Goal: Information Seeking & Learning: Learn about a topic

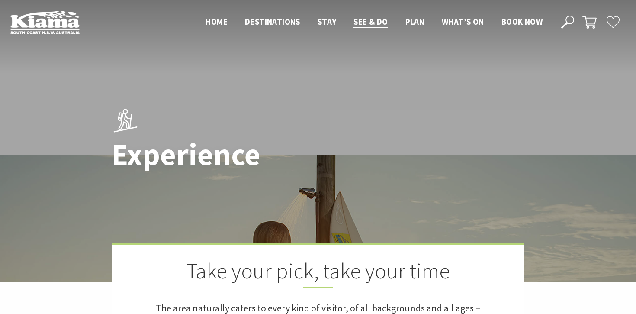
scroll to position [1713, 0]
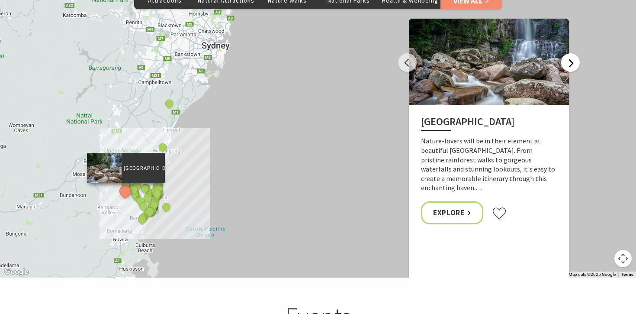
click at [572, 53] on button "Next" at bounding box center [570, 62] width 19 height 19
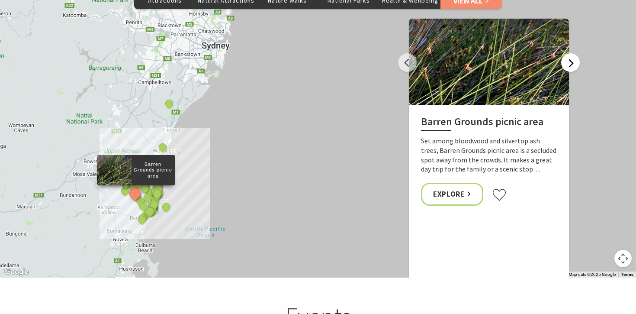
click at [572, 53] on button "Next" at bounding box center [570, 62] width 19 height 19
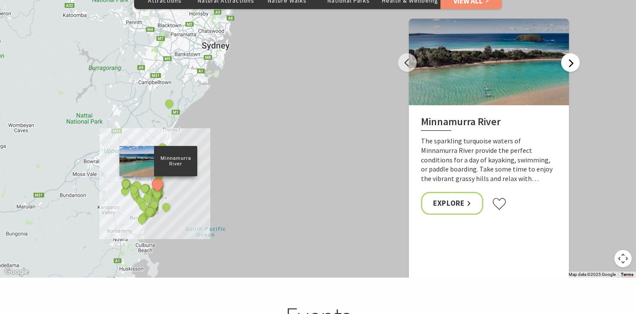
click at [572, 53] on button "Next" at bounding box center [570, 62] width 19 height 19
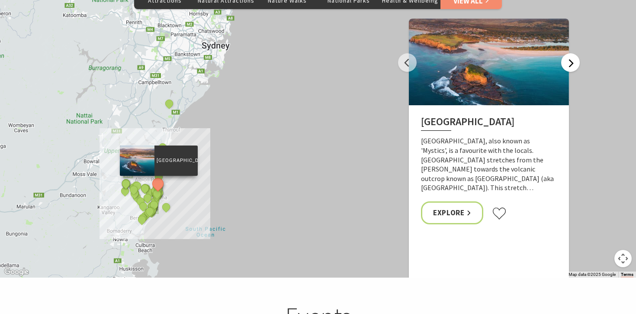
click at [571, 53] on button "Next" at bounding box center [570, 62] width 19 height 19
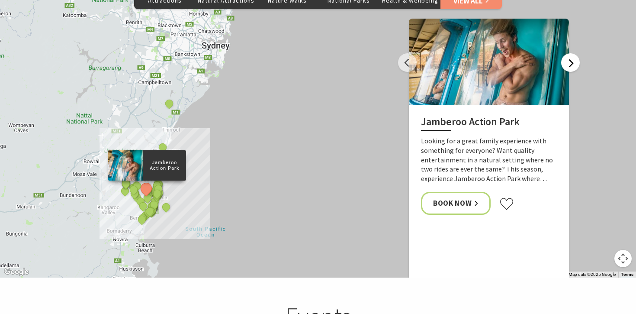
click at [571, 53] on button "Next" at bounding box center [570, 62] width 19 height 19
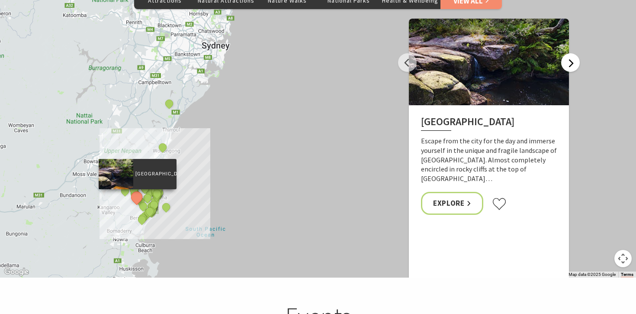
click at [571, 53] on button "Next" at bounding box center [570, 62] width 19 height 19
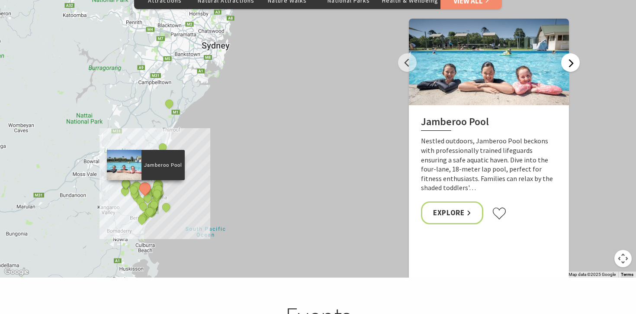
click at [571, 53] on button "Next" at bounding box center [570, 62] width 19 height 19
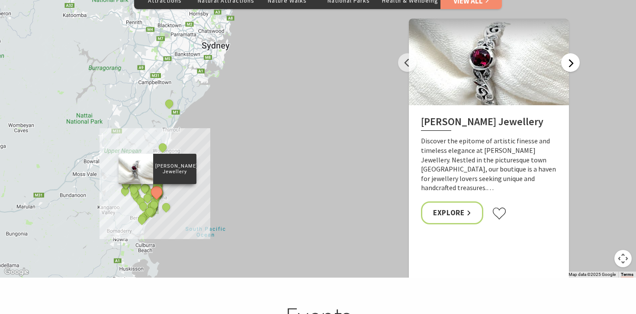
click at [571, 53] on button "Next" at bounding box center [570, 62] width 19 height 19
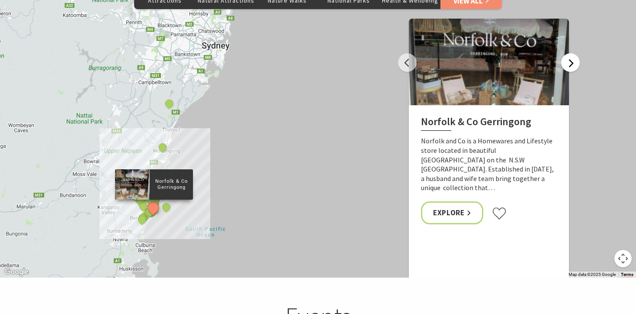
click at [571, 53] on button "Next" at bounding box center [570, 62] width 19 height 19
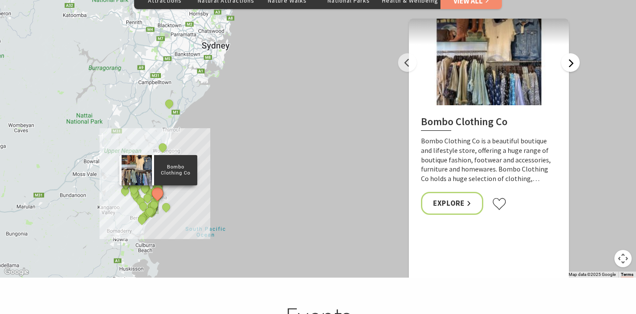
click at [571, 53] on button "Next" at bounding box center [570, 62] width 19 height 19
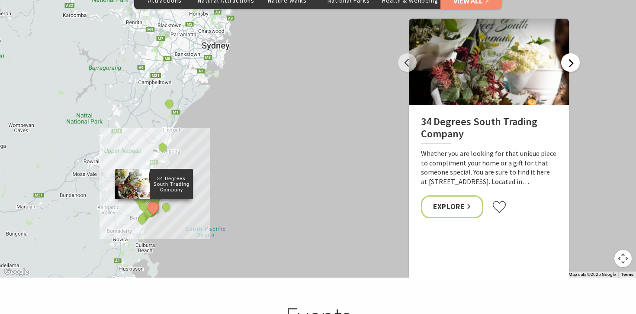
click at [571, 53] on button "Next" at bounding box center [570, 62] width 19 height 19
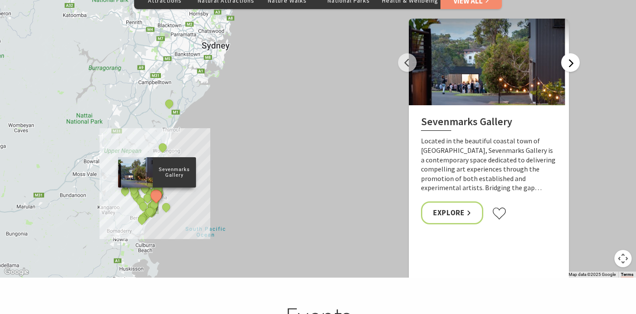
click at [571, 53] on button "Next" at bounding box center [570, 62] width 19 height 19
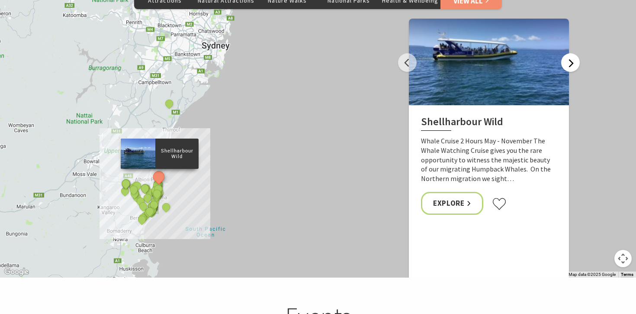
click at [571, 53] on button "Next" at bounding box center [570, 62] width 19 height 19
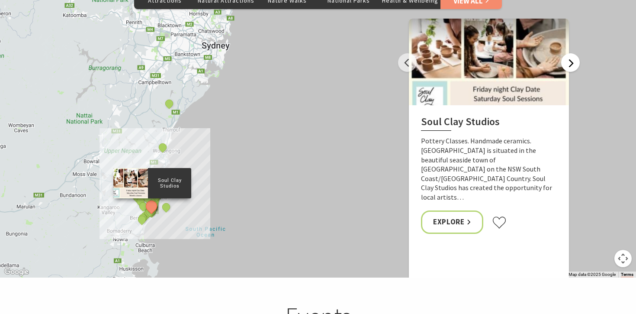
click at [571, 53] on button "Next" at bounding box center [570, 62] width 19 height 19
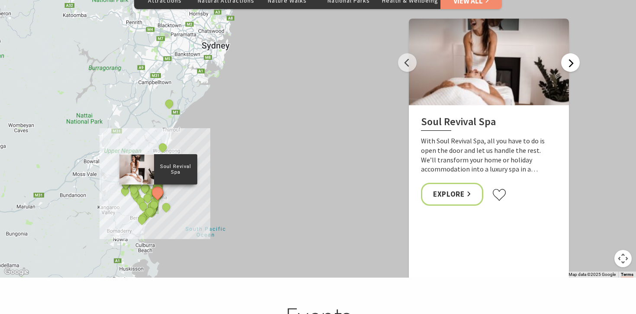
click at [571, 53] on button "Next" at bounding box center [570, 62] width 19 height 19
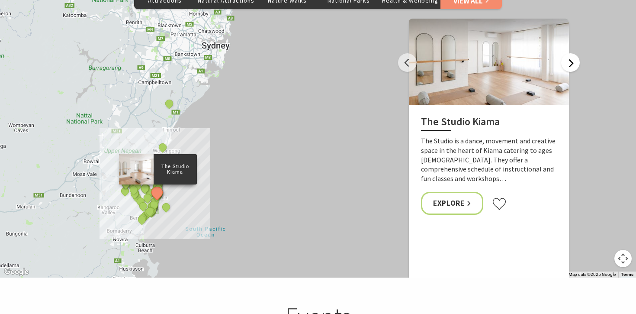
click at [571, 53] on button "Next" at bounding box center [570, 62] width 19 height 19
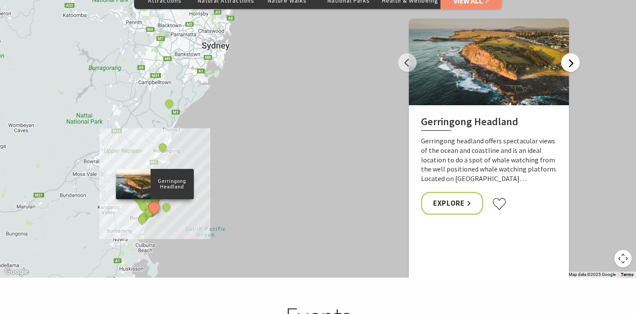
click at [571, 53] on button "Next" at bounding box center [570, 62] width 19 height 19
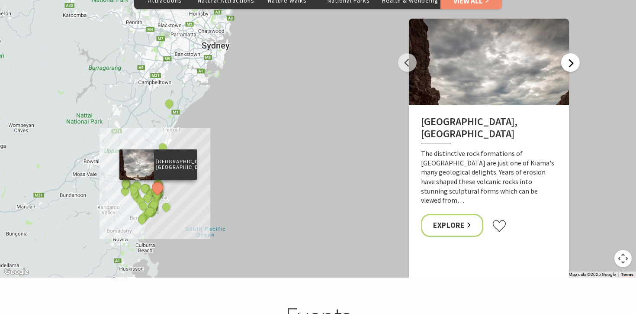
click at [571, 53] on button "Next" at bounding box center [570, 62] width 19 height 19
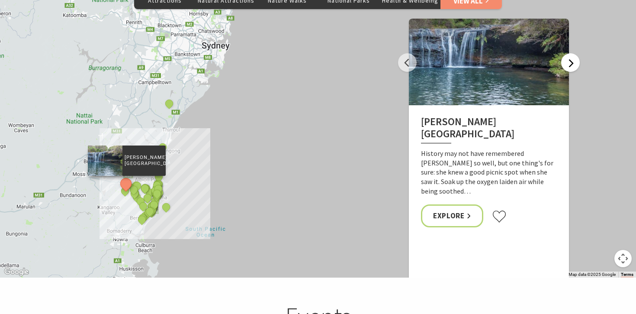
click at [571, 53] on button "Next" at bounding box center [570, 62] width 19 height 19
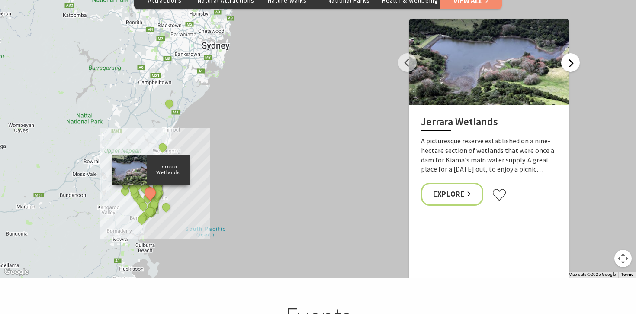
click at [571, 53] on button "Next" at bounding box center [570, 62] width 19 height 19
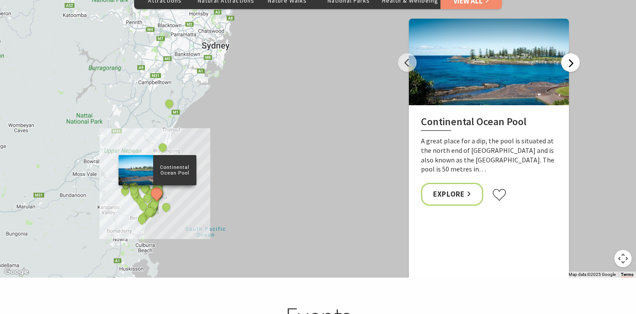
click at [571, 53] on button "Next" at bounding box center [570, 62] width 19 height 19
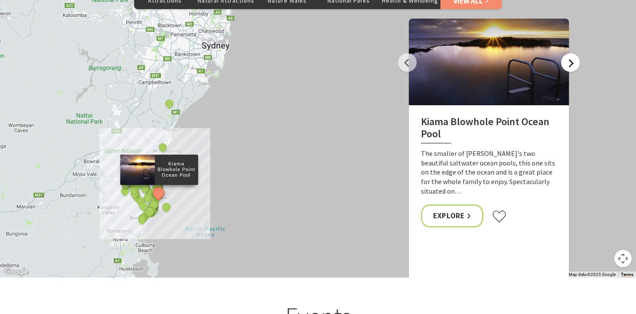
click at [571, 53] on button "Next" at bounding box center [570, 62] width 19 height 19
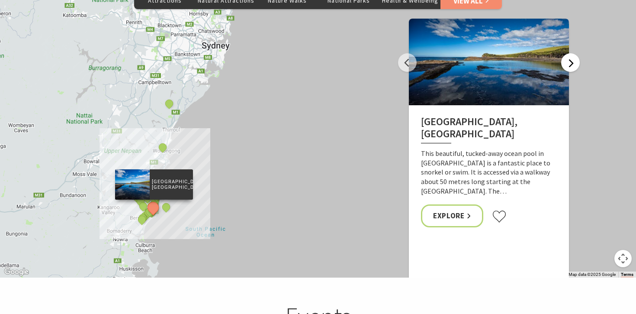
click at [571, 53] on button "Next" at bounding box center [570, 62] width 19 height 19
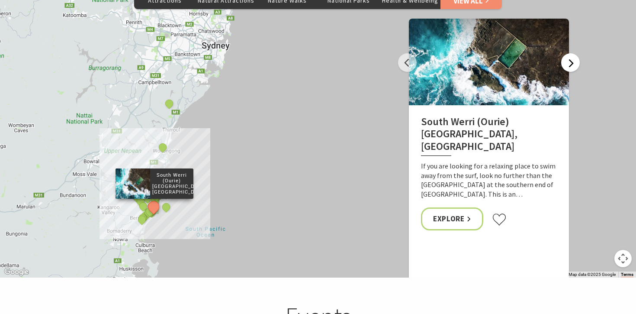
click at [571, 53] on button "Next" at bounding box center [570, 62] width 19 height 19
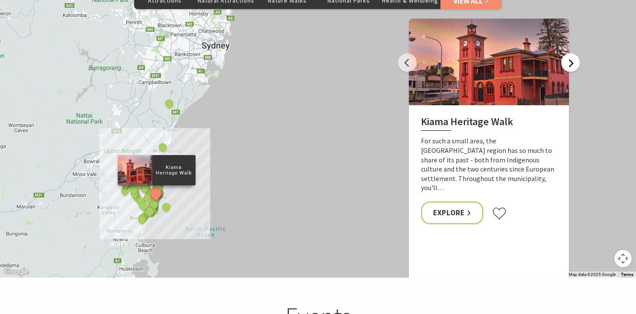
click at [571, 53] on button "Next" at bounding box center [570, 62] width 19 height 19
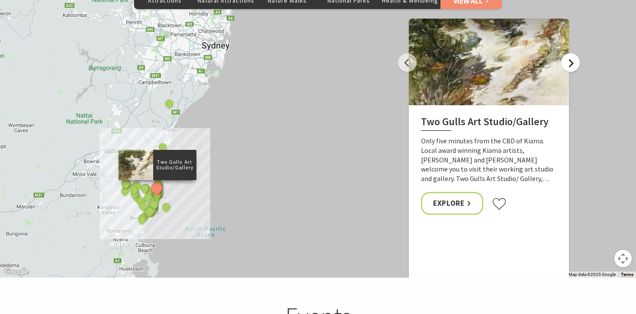
click at [571, 53] on button "Next" at bounding box center [570, 62] width 19 height 19
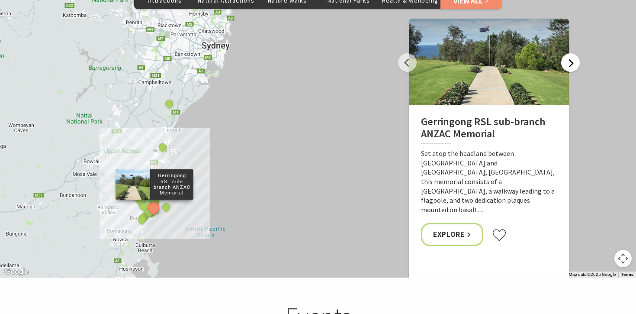
click at [570, 53] on button "Next" at bounding box center [570, 62] width 19 height 19
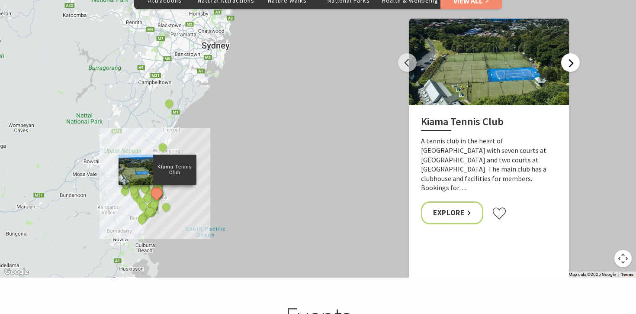
click at [567, 53] on button "Next" at bounding box center [570, 62] width 19 height 19
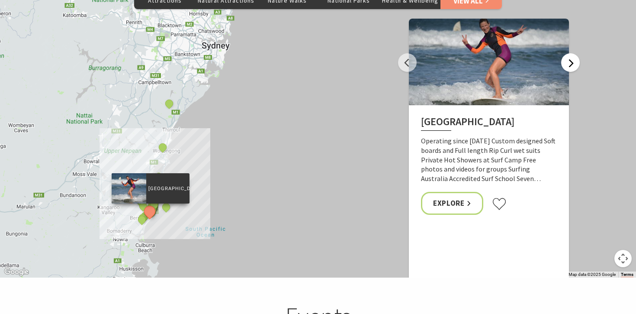
click at [571, 53] on button "Next" at bounding box center [570, 62] width 19 height 19
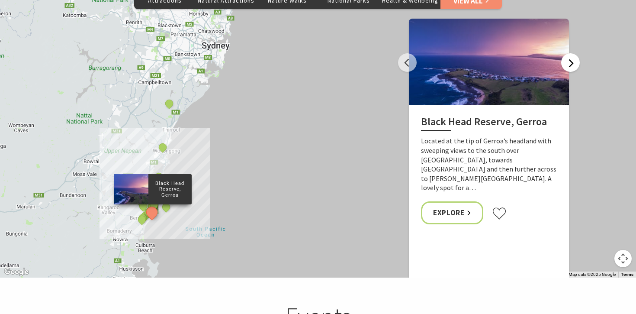
click at [571, 53] on button "Next" at bounding box center [570, 62] width 19 height 19
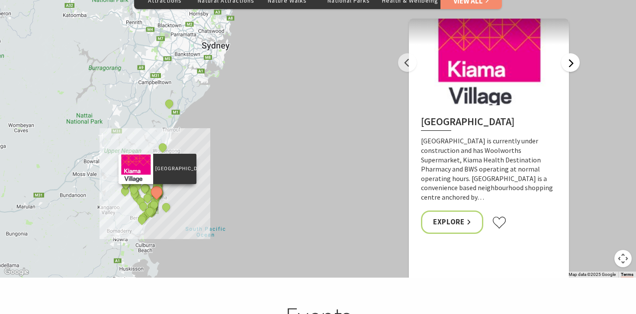
click at [571, 53] on button "Next" at bounding box center [570, 62] width 19 height 19
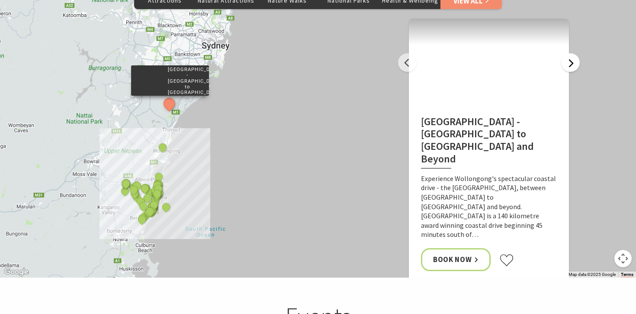
click at [571, 53] on button "Next" at bounding box center [570, 62] width 19 height 19
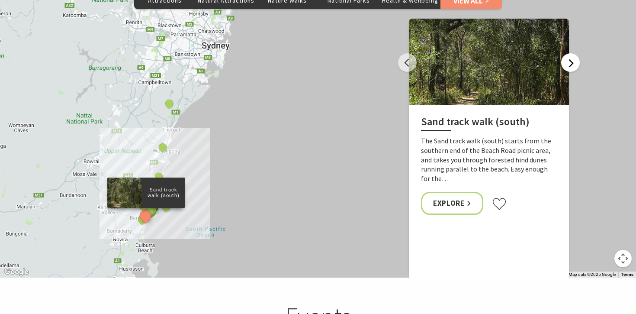
click at [571, 53] on button "Next" at bounding box center [570, 62] width 19 height 19
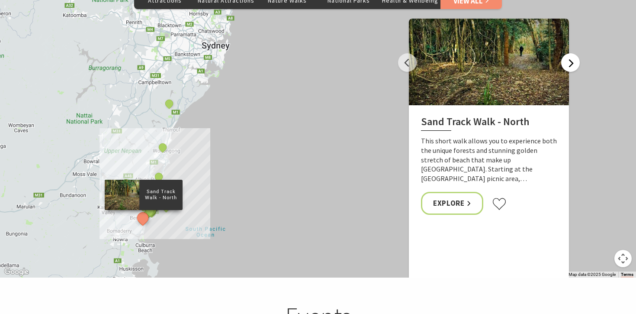
click at [571, 53] on button "Next" at bounding box center [570, 62] width 19 height 19
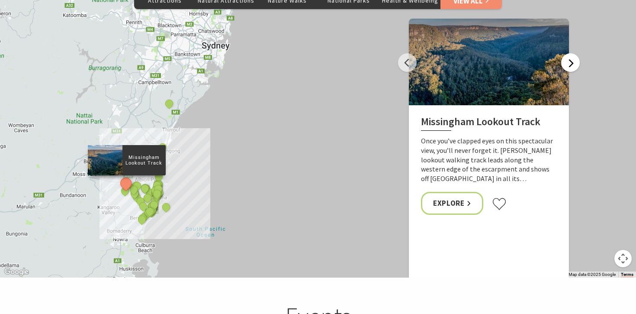
click at [571, 53] on button "Next" at bounding box center [570, 62] width 19 height 19
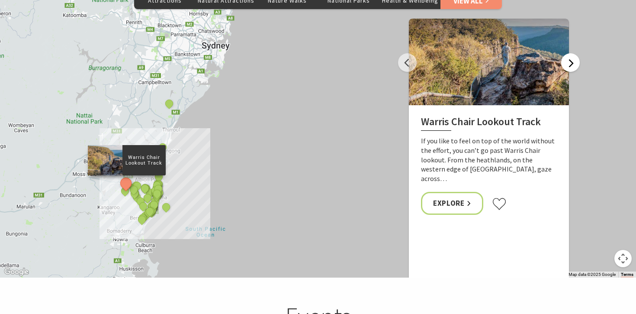
click at [571, 53] on button "Next" at bounding box center [570, 62] width 19 height 19
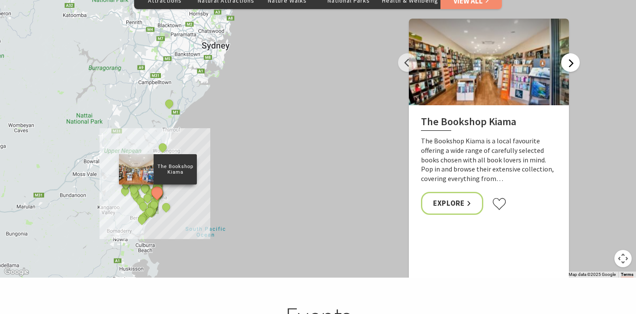
click at [571, 53] on button "Next" at bounding box center [570, 62] width 19 height 19
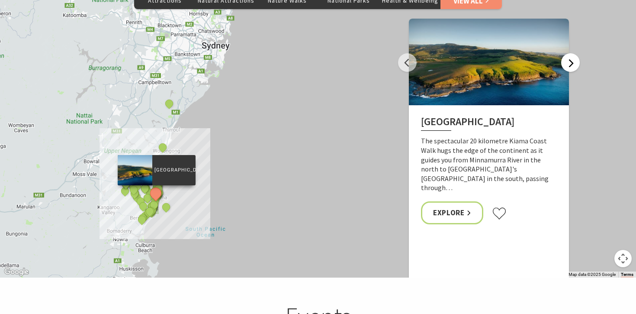
click at [571, 53] on button "Next" at bounding box center [570, 62] width 19 height 19
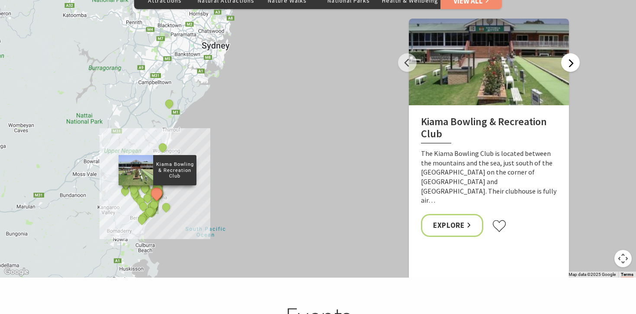
click at [571, 53] on button "Next" at bounding box center [570, 62] width 19 height 19
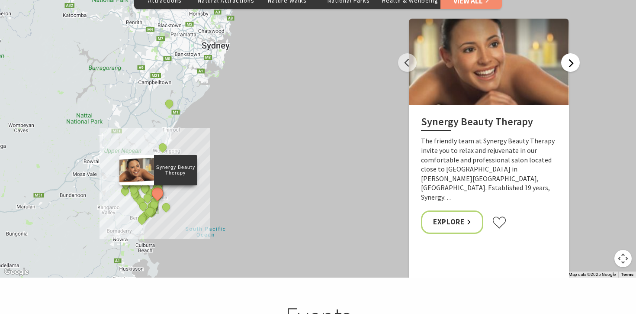
click at [571, 53] on button "Next" at bounding box center [570, 62] width 19 height 19
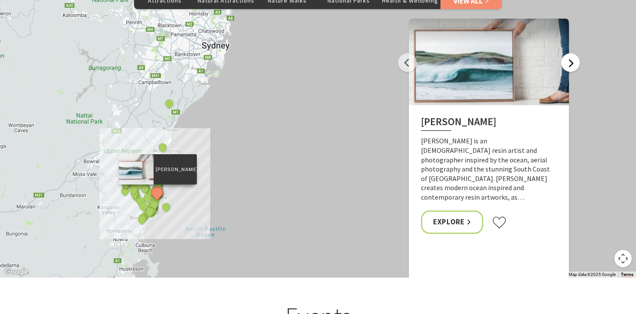
click at [571, 53] on button "Next" at bounding box center [570, 62] width 19 height 19
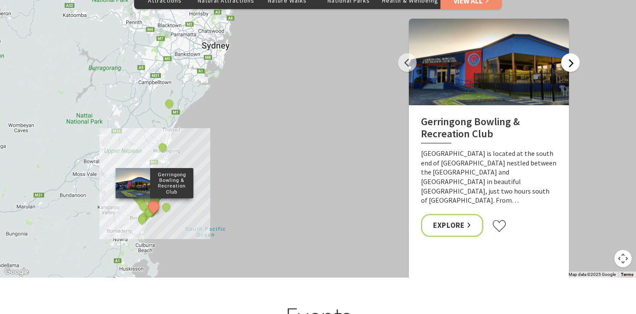
click at [571, 53] on button "Next" at bounding box center [570, 62] width 19 height 19
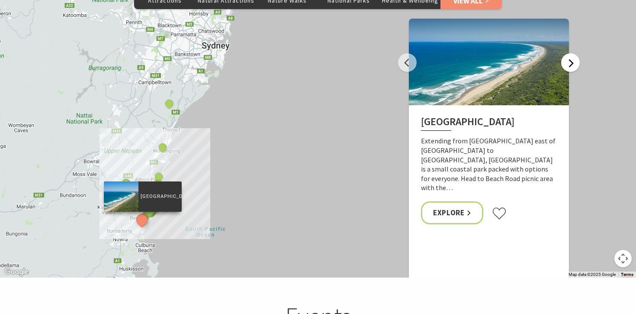
click at [571, 53] on button "Next" at bounding box center [570, 62] width 19 height 19
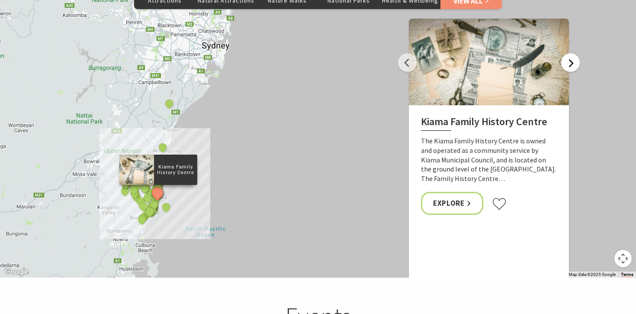
click at [571, 53] on button "Next" at bounding box center [570, 62] width 19 height 19
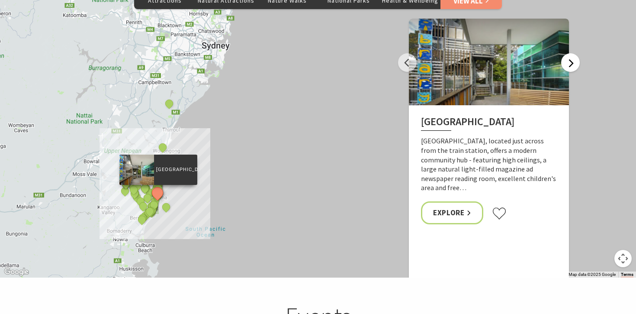
click at [571, 53] on button "Next" at bounding box center [570, 62] width 19 height 19
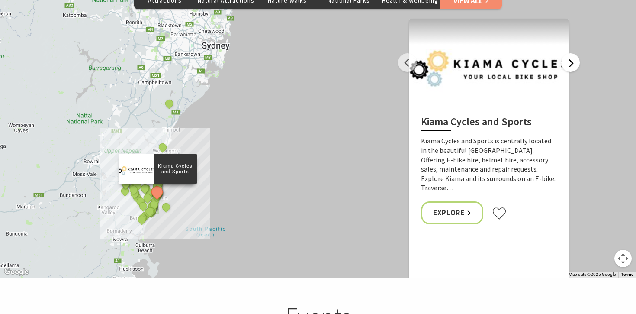
click at [571, 53] on button "Next" at bounding box center [570, 62] width 19 height 19
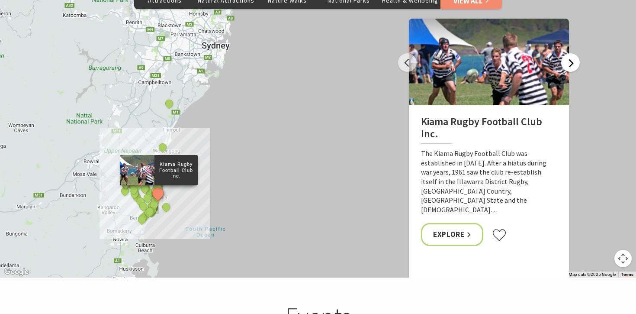
click at [571, 53] on button "Next" at bounding box center [570, 62] width 19 height 19
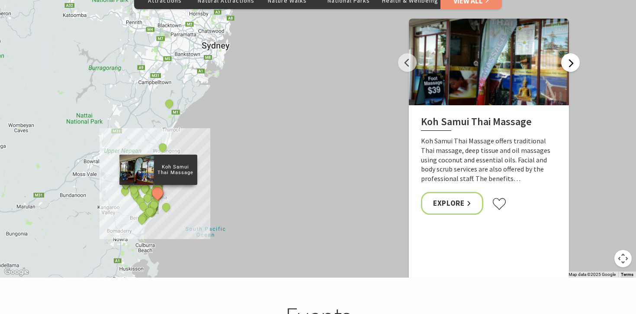
click at [571, 53] on button "Next" at bounding box center [570, 62] width 19 height 19
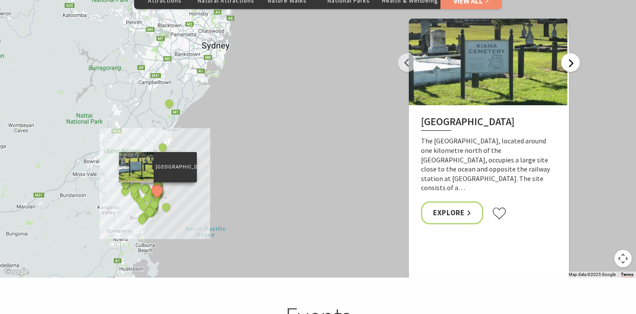
click at [571, 53] on button "Next" at bounding box center [570, 62] width 19 height 19
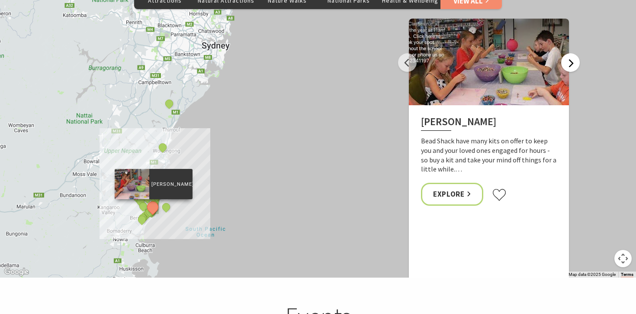
click at [571, 53] on button "Next" at bounding box center [570, 62] width 19 height 19
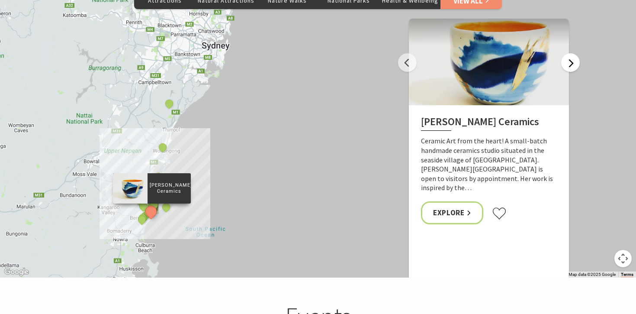
click at [571, 53] on button "Next" at bounding box center [570, 62] width 19 height 19
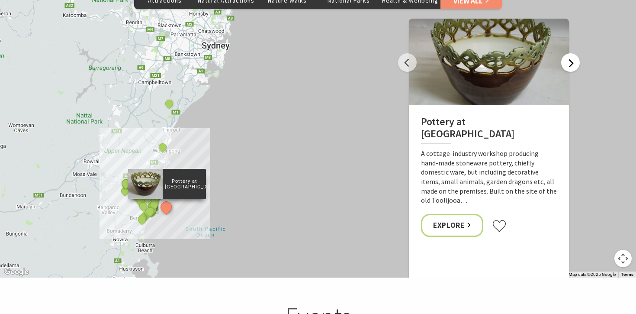
click at [571, 53] on button "Next" at bounding box center [570, 62] width 19 height 19
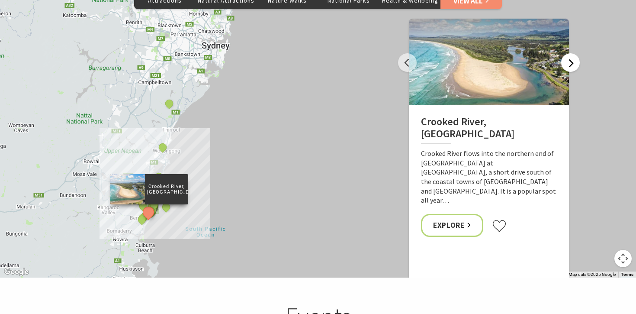
click at [571, 53] on button "Next" at bounding box center [570, 62] width 19 height 19
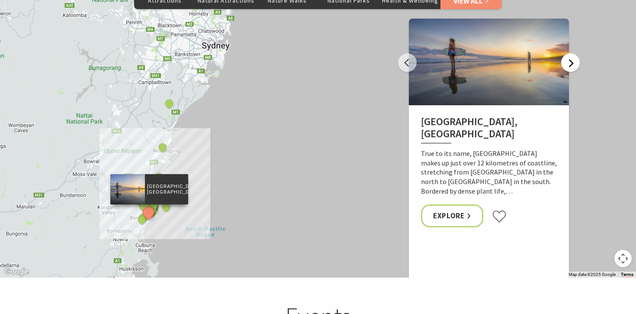
click at [571, 53] on button "Next" at bounding box center [570, 62] width 19 height 19
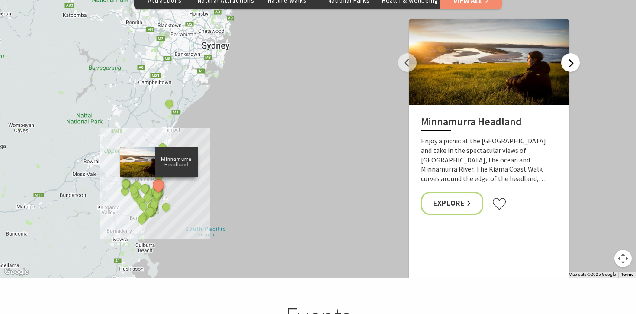
click at [571, 53] on button "Next" at bounding box center [570, 62] width 19 height 19
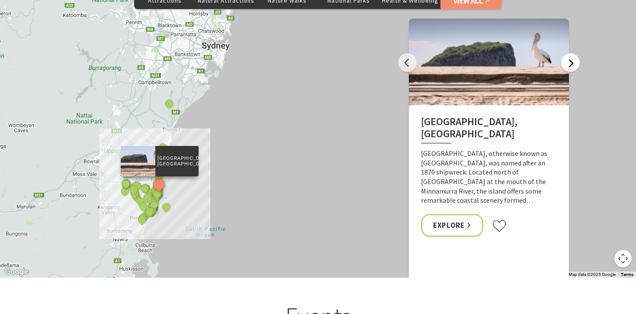
click at [571, 53] on button "Next" at bounding box center [570, 62] width 19 height 19
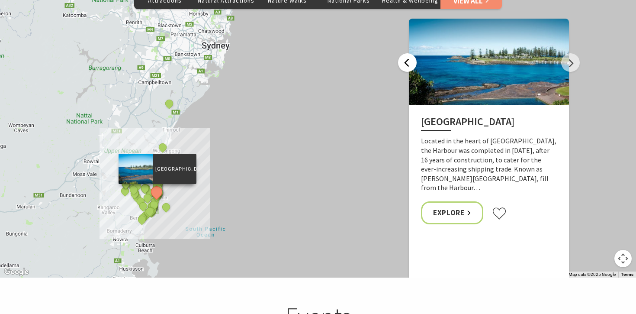
click at [410, 53] on button "Previous" at bounding box center [407, 62] width 19 height 19
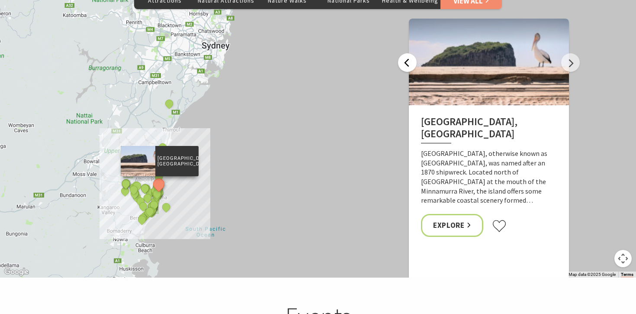
click at [410, 53] on button "Previous" at bounding box center [407, 62] width 19 height 19
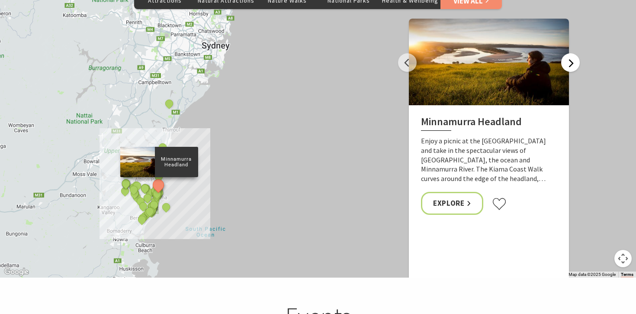
click at [571, 53] on button "Next" at bounding box center [570, 62] width 19 height 19
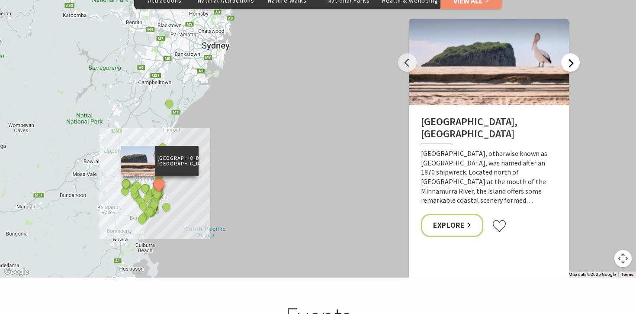
click at [571, 53] on button "Next" at bounding box center [570, 62] width 19 height 19
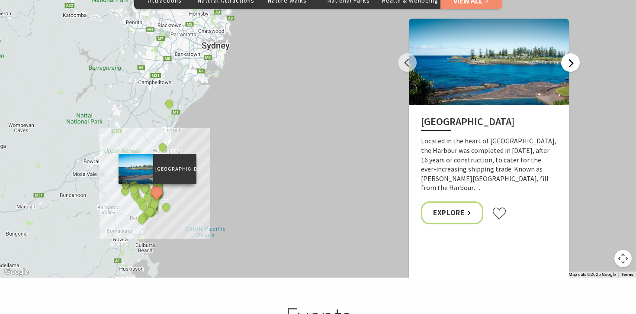
click at [571, 53] on button "Next" at bounding box center [570, 62] width 19 height 19
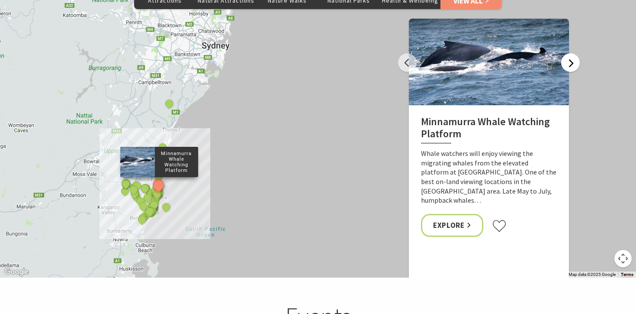
click at [571, 53] on button "Next" at bounding box center [570, 62] width 19 height 19
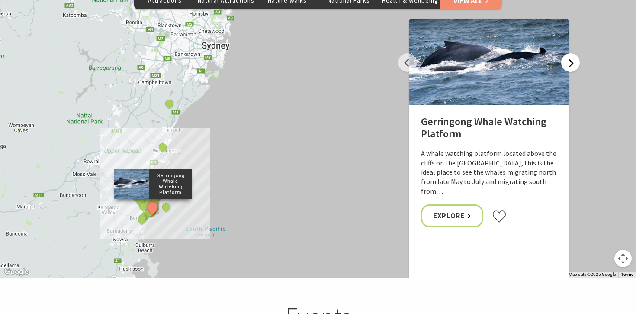
click at [571, 53] on button "Next" at bounding box center [570, 62] width 19 height 19
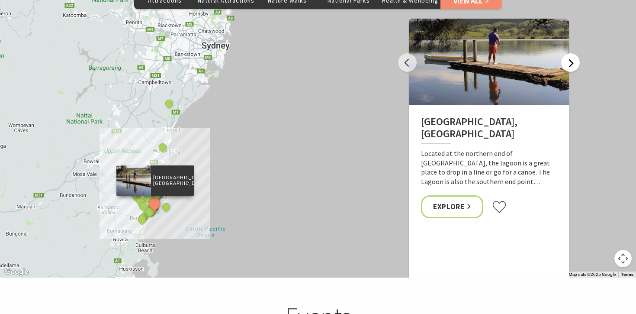
click at [571, 53] on button "Next" at bounding box center [570, 62] width 19 height 19
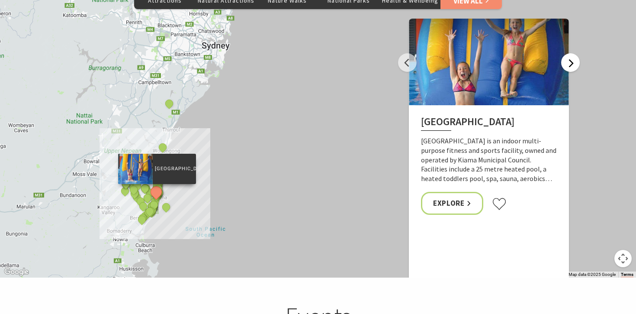
click at [571, 53] on button "Next" at bounding box center [570, 62] width 19 height 19
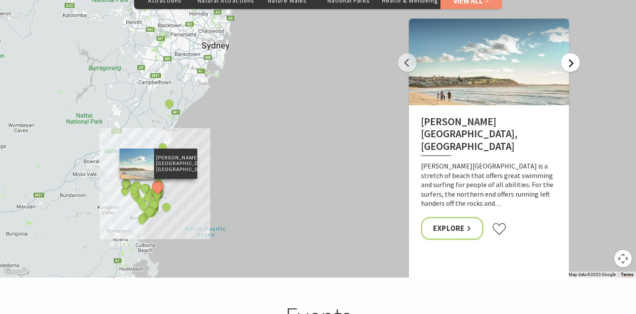
click at [571, 53] on button "Next" at bounding box center [570, 62] width 19 height 19
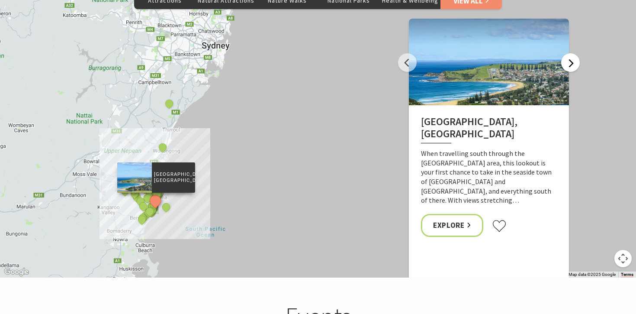
click at [570, 53] on button "Next" at bounding box center [570, 62] width 19 height 19
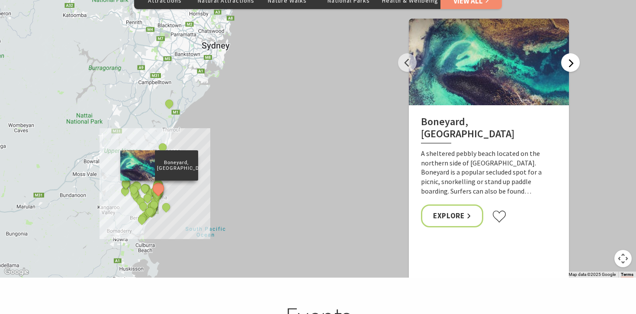
click at [570, 53] on button "Next" at bounding box center [570, 62] width 19 height 19
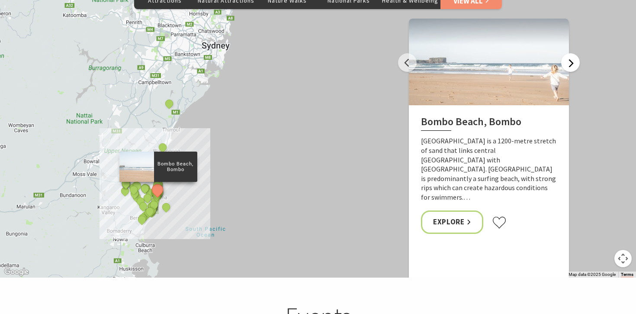
click at [570, 53] on button "Next" at bounding box center [570, 62] width 19 height 19
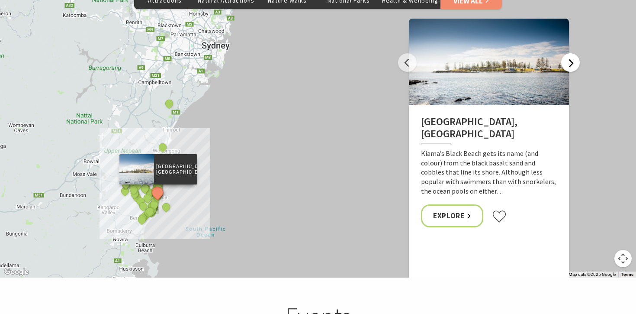
click at [572, 53] on button "Next" at bounding box center [570, 62] width 19 height 19
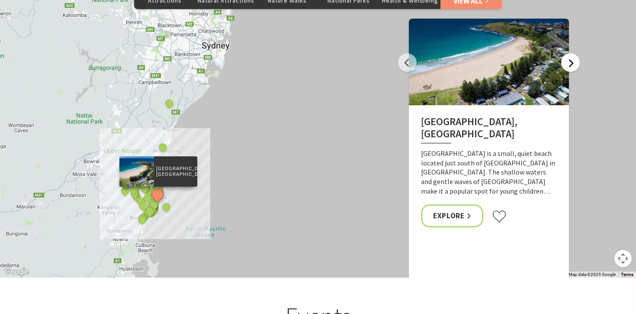
click at [572, 53] on button "Next" at bounding box center [570, 62] width 19 height 19
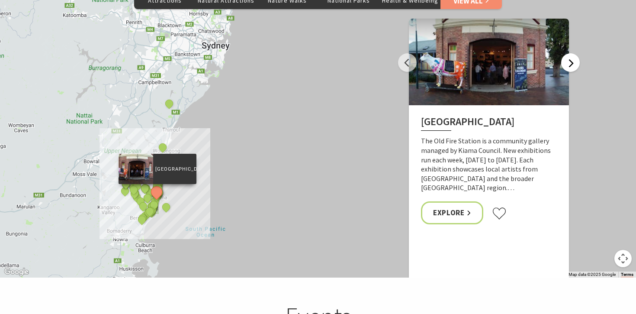
click at [572, 53] on button "Next" at bounding box center [570, 62] width 19 height 19
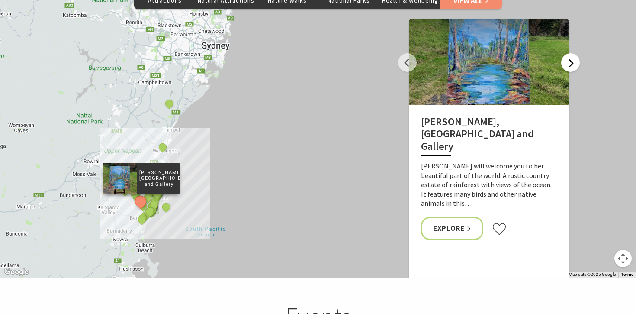
click at [572, 53] on button "Next" at bounding box center [570, 62] width 19 height 19
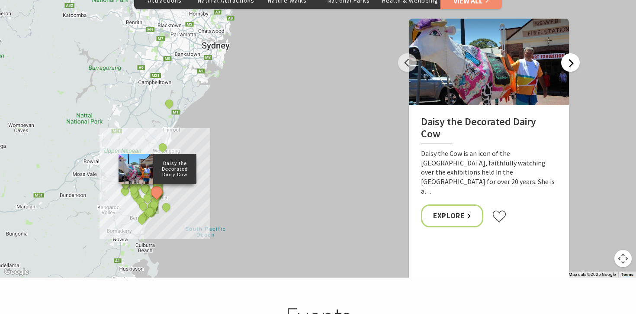
click at [572, 53] on button "Next" at bounding box center [570, 62] width 19 height 19
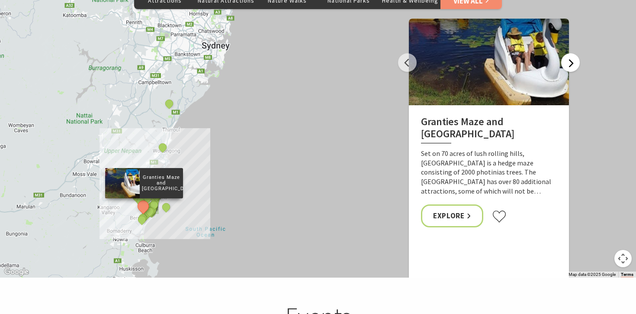
click at [572, 53] on button "Next" at bounding box center [570, 62] width 19 height 19
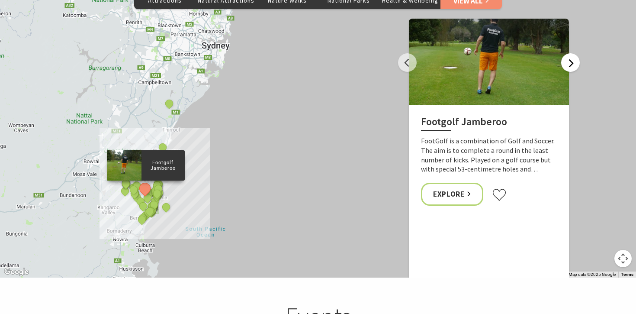
click at [572, 53] on button "Next" at bounding box center [570, 62] width 19 height 19
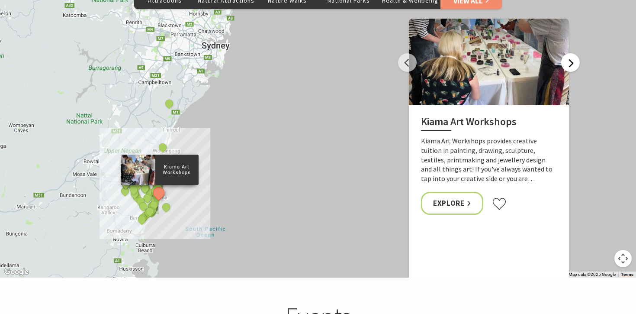
click at [572, 53] on button "Next" at bounding box center [570, 62] width 19 height 19
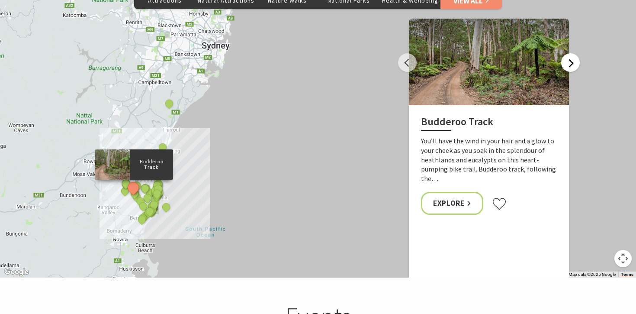
click at [572, 53] on button "Next" at bounding box center [570, 62] width 19 height 19
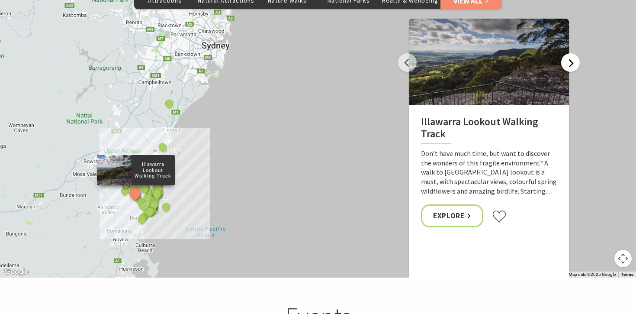
click at [572, 53] on button "Next" at bounding box center [570, 62] width 19 height 19
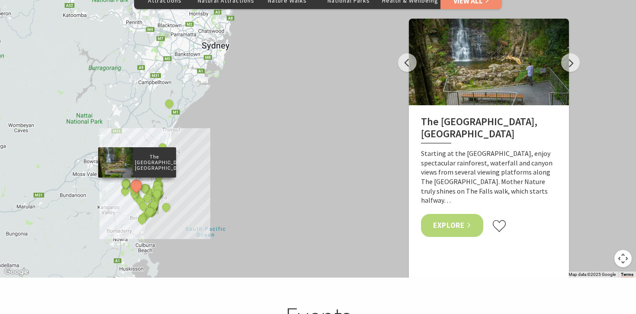
click at [456, 214] on link "Explore" at bounding box center [452, 225] width 62 height 23
click at [567, 53] on button "Next" at bounding box center [570, 62] width 19 height 19
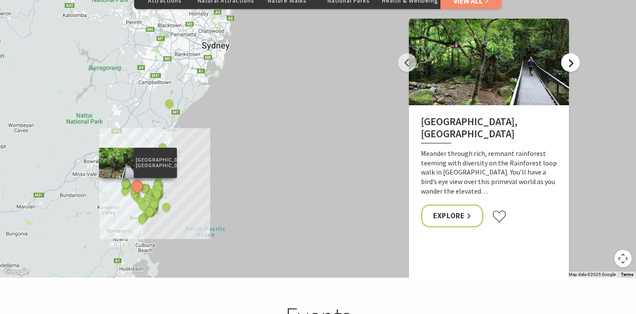
click at [567, 53] on button "Next" at bounding box center [570, 62] width 19 height 19
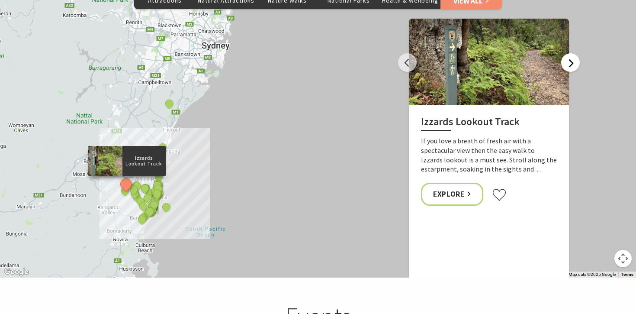
click at [567, 53] on button "Next" at bounding box center [570, 62] width 19 height 19
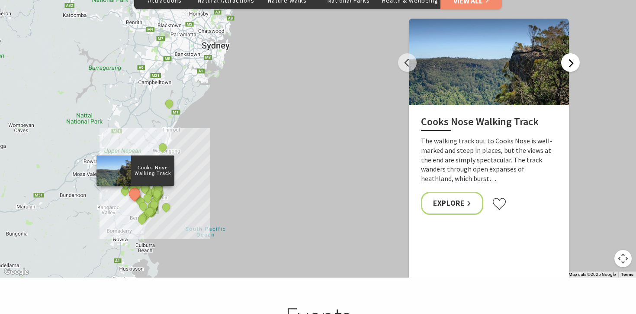
click at [567, 53] on button "Next" at bounding box center [570, 62] width 19 height 19
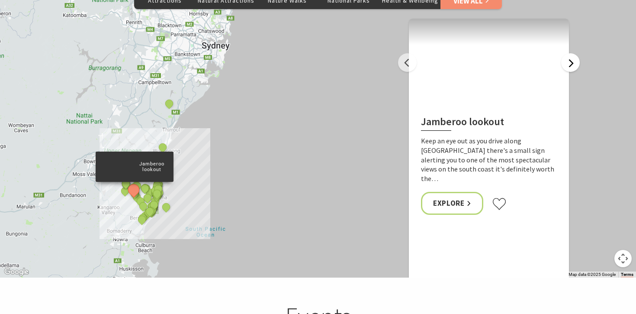
click at [567, 53] on button "Next" at bounding box center [570, 62] width 19 height 19
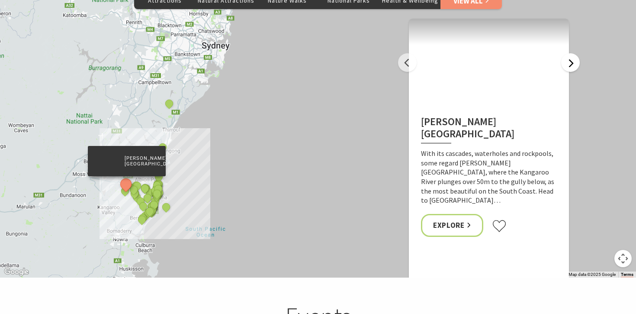
click at [567, 53] on button "Next" at bounding box center [570, 62] width 19 height 19
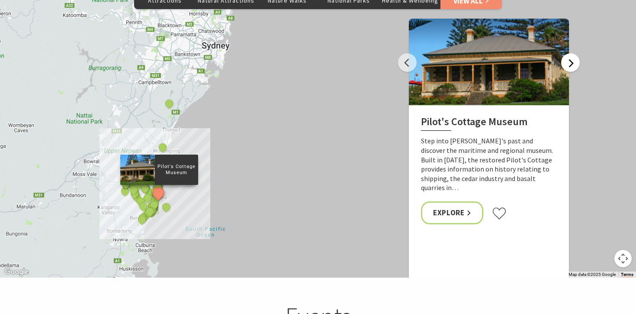
click at [567, 53] on button "Next" at bounding box center [570, 62] width 19 height 19
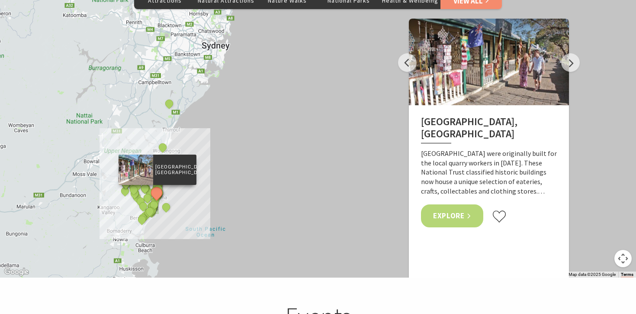
click at [462, 222] on link "Explore" at bounding box center [452, 215] width 62 height 23
click at [572, 55] on button "Next" at bounding box center [570, 62] width 19 height 19
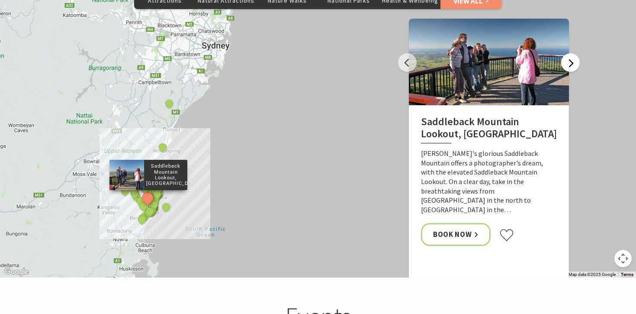
click at [572, 55] on button "Next" at bounding box center [570, 62] width 19 height 19
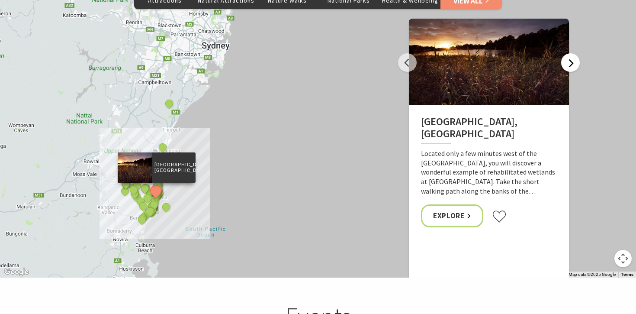
click at [572, 55] on button "Next" at bounding box center [570, 62] width 19 height 19
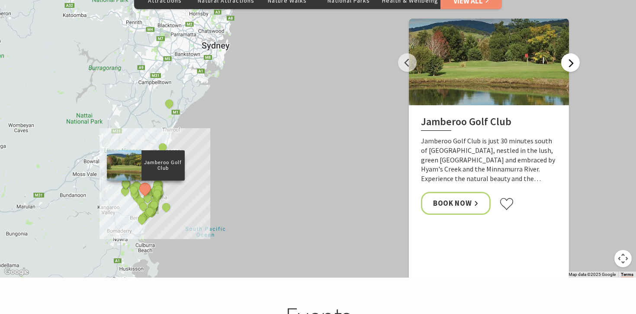
click at [572, 55] on button "Next" at bounding box center [570, 62] width 19 height 19
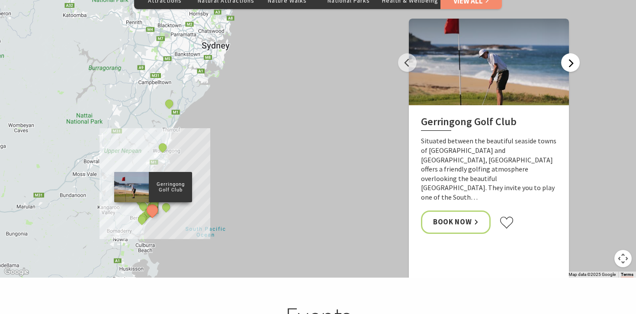
click at [572, 55] on button "Next" at bounding box center [570, 62] width 19 height 19
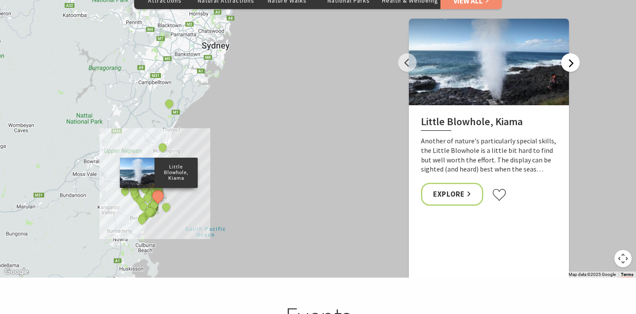
click at [572, 55] on button "Next" at bounding box center [570, 62] width 19 height 19
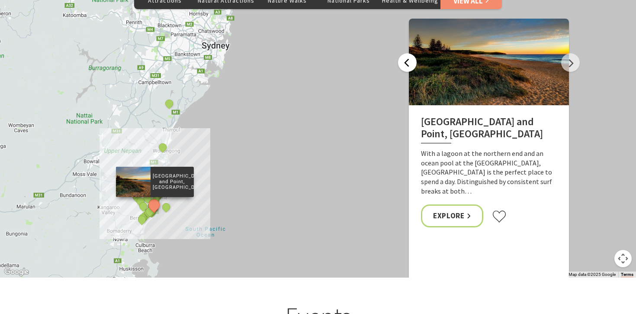
click at [414, 53] on button "Previous" at bounding box center [407, 62] width 19 height 19
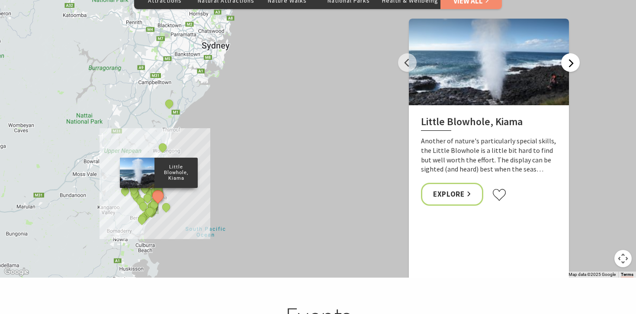
click at [571, 53] on button "Next" at bounding box center [570, 62] width 19 height 19
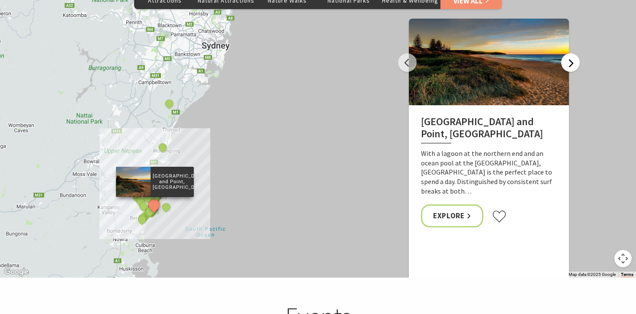
click at [571, 53] on button "Next" at bounding box center [570, 62] width 19 height 19
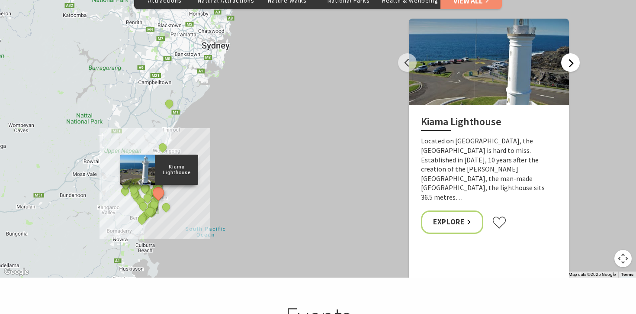
click at [571, 53] on button "Next" at bounding box center [570, 62] width 19 height 19
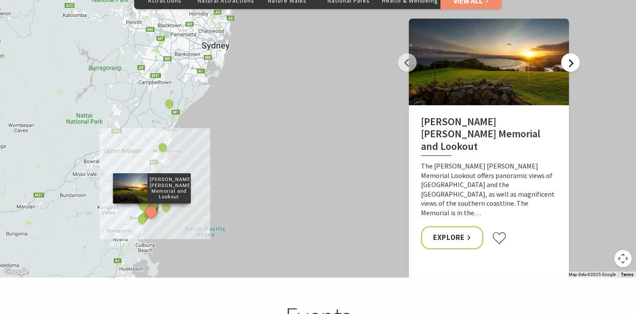
click at [571, 53] on button "Next" at bounding box center [570, 62] width 19 height 19
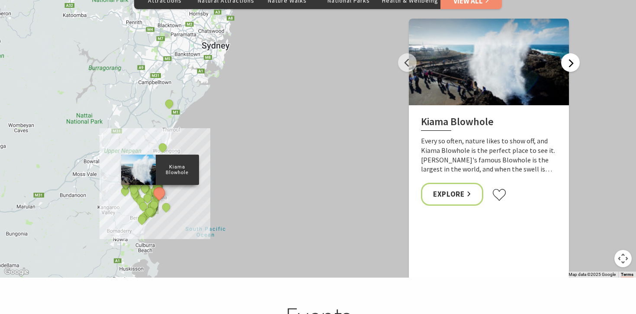
click at [571, 53] on button "Next" at bounding box center [570, 62] width 19 height 19
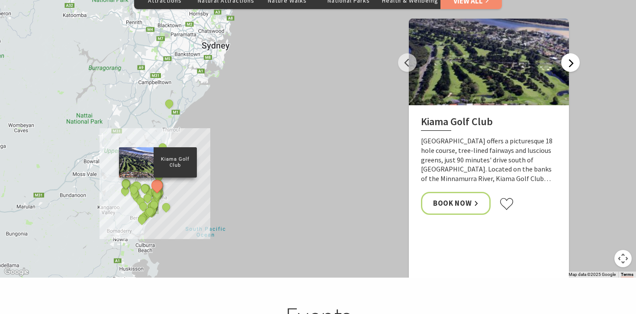
click at [571, 53] on button "Next" at bounding box center [570, 62] width 19 height 19
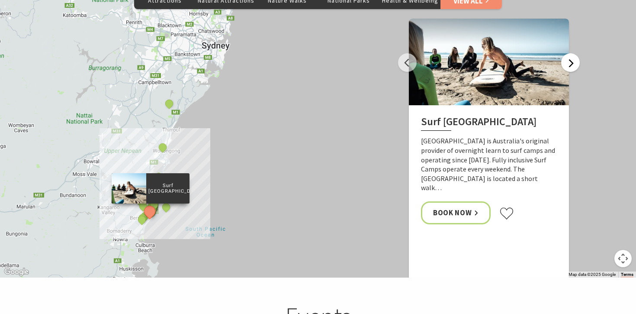
click at [571, 53] on button "Next" at bounding box center [570, 62] width 19 height 19
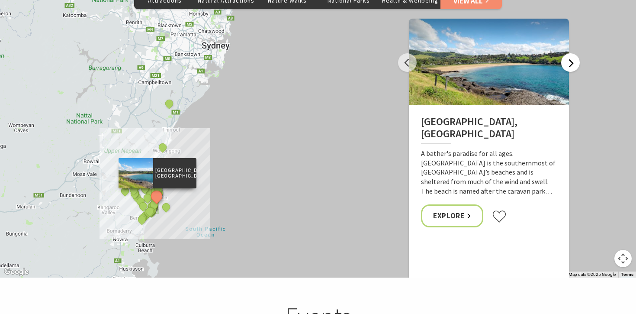
click at [571, 53] on button "Next" at bounding box center [570, 62] width 19 height 19
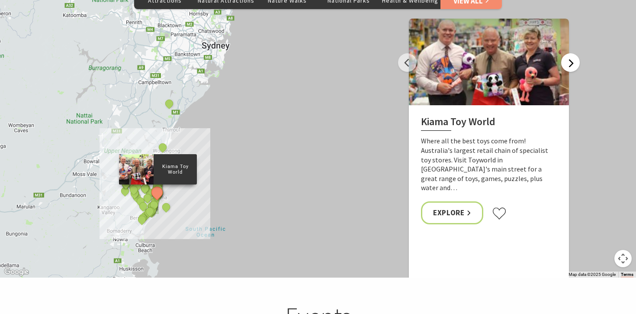
click at [571, 53] on button "Next" at bounding box center [570, 62] width 19 height 19
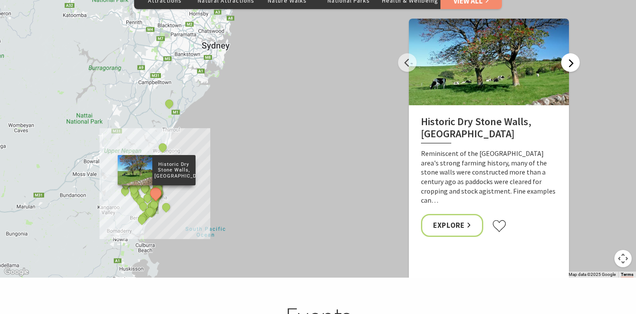
click at [571, 53] on button "Next" at bounding box center [570, 62] width 19 height 19
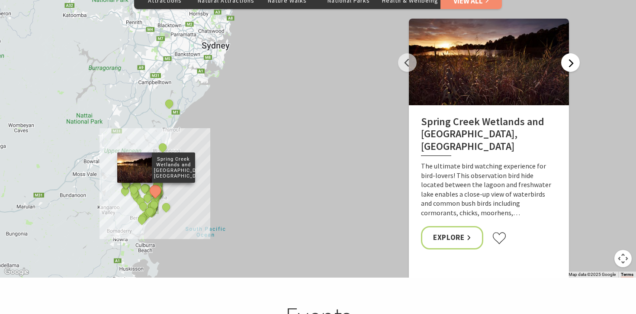
click at [571, 53] on button "Next" at bounding box center [570, 62] width 19 height 19
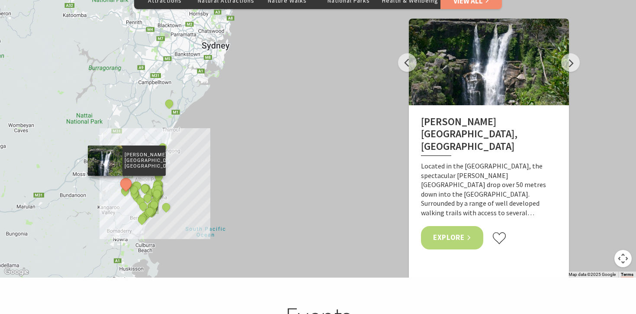
click at [447, 226] on link "Explore" at bounding box center [452, 237] width 62 height 23
click at [575, 53] on button "Next" at bounding box center [570, 62] width 19 height 19
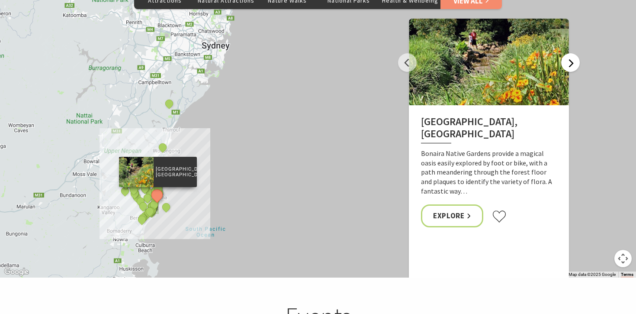
click at [575, 53] on button "Next" at bounding box center [570, 62] width 19 height 19
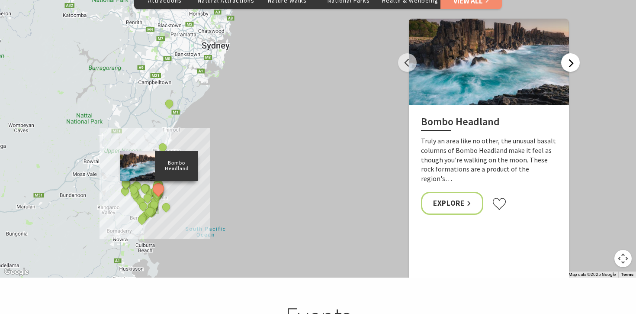
click at [575, 53] on button "Next" at bounding box center [570, 62] width 19 height 19
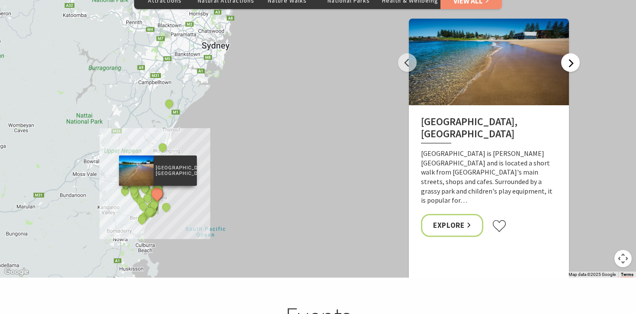
click at [575, 53] on button "Next" at bounding box center [570, 62] width 19 height 19
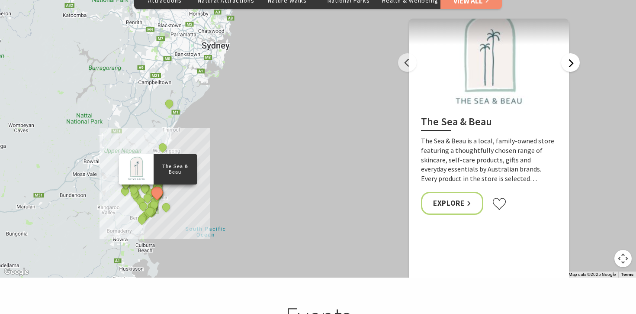
click at [575, 53] on button "Next" at bounding box center [570, 62] width 19 height 19
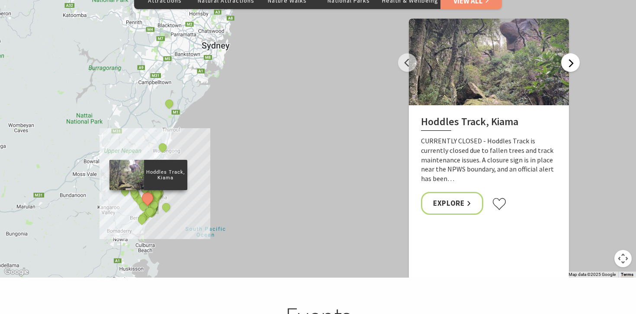
click at [575, 53] on button "Next" at bounding box center [570, 62] width 19 height 19
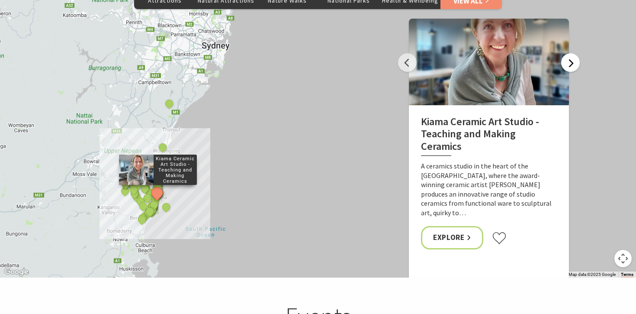
click at [575, 53] on button "Next" at bounding box center [570, 62] width 19 height 19
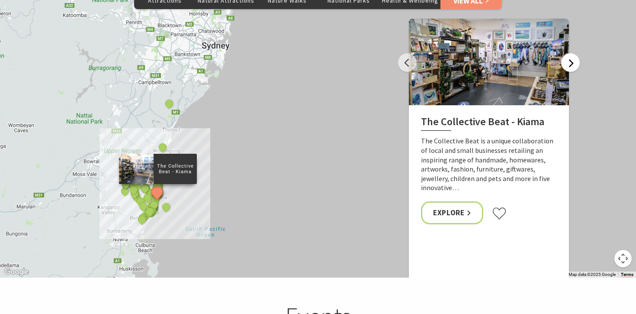
click at [575, 53] on button "Next" at bounding box center [570, 62] width 19 height 19
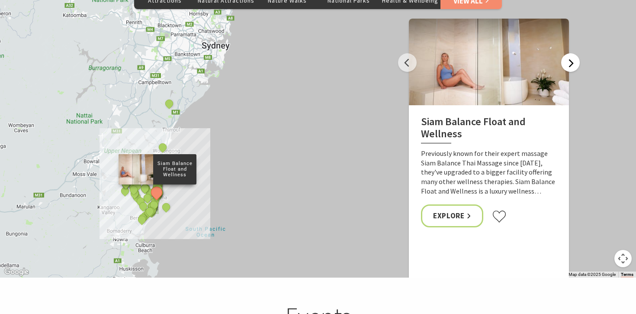
click at [575, 53] on button "Next" at bounding box center [570, 62] width 19 height 19
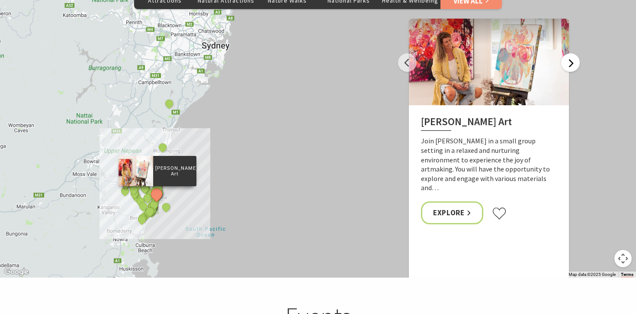
click at [575, 53] on button "Next" at bounding box center [570, 62] width 19 height 19
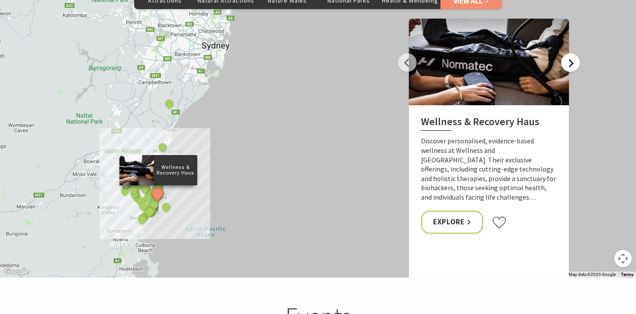
click at [575, 53] on button "Next" at bounding box center [570, 62] width 19 height 19
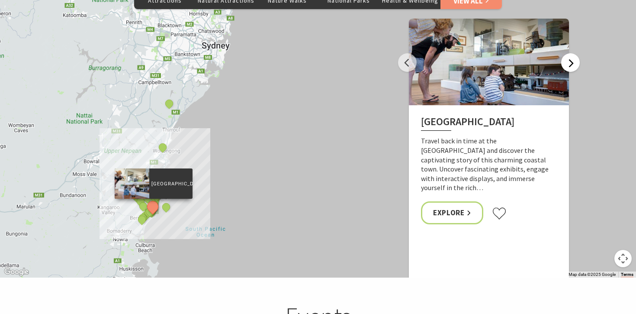
click at [575, 53] on button "Next" at bounding box center [570, 62] width 19 height 19
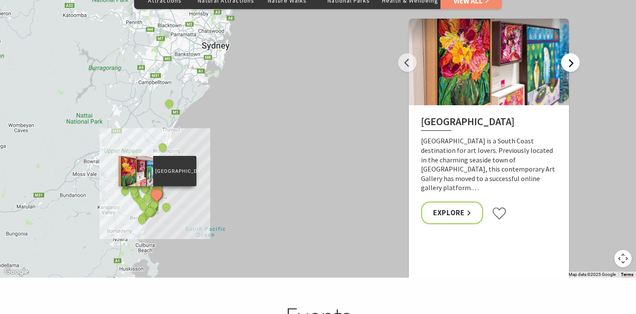
click at [575, 53] on button "Next" at bounding box center [570, 62] width 19 height 19
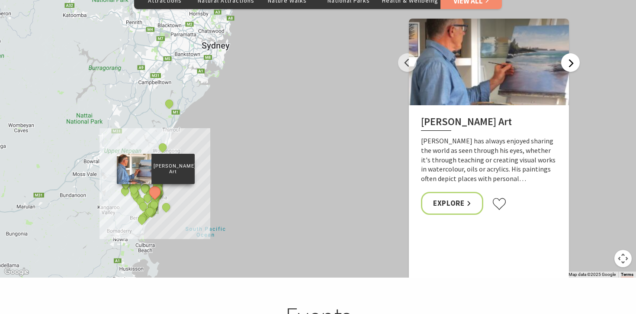
click at [575, 53] on button "Next" at bounding box center [570, 62] width 19 height 19
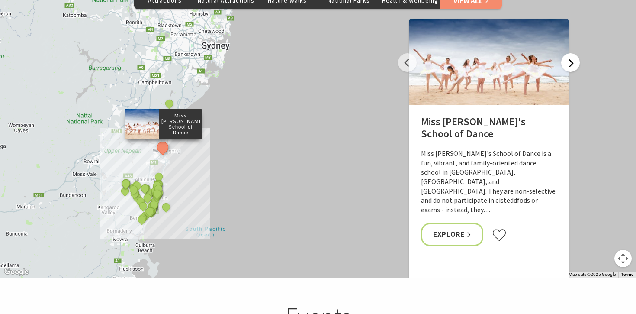
click at [575, 53] on button "Next" at bounding box center [570, 62] width 19 height 19
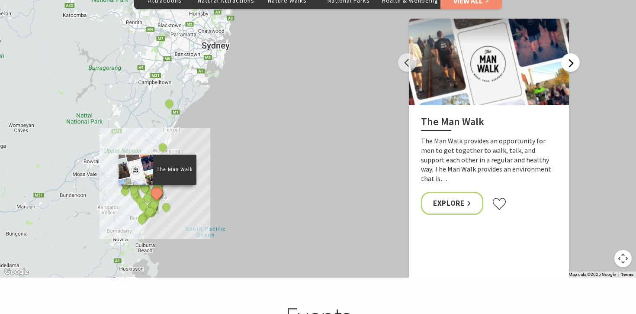
click at [575, 53] on button "Next" at bounding box center [570, 62] width 19 height 19
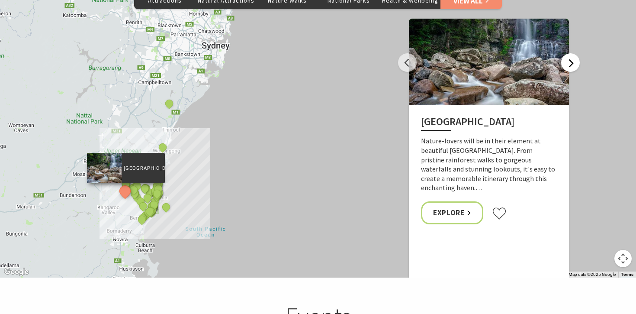
click at [575, 53] on button "Next" at bounding box center [570, 62] width 19 height 19
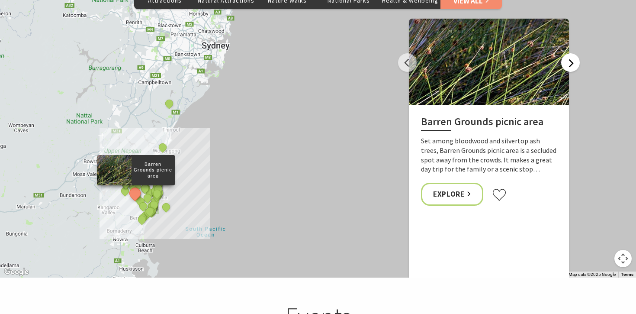
click at [575, 53] on button "Next" at bounding box center [570, 62] width 19 height 19
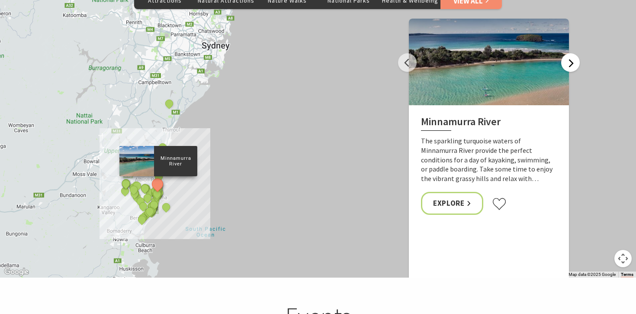
click at [575, 53] on button "Next" at bounding box center [570, 62] width 19 height 19
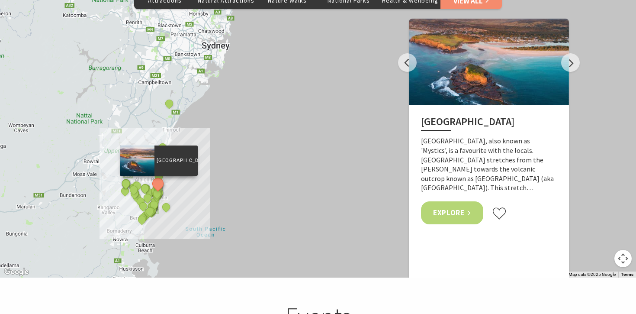
click at [446, 201] on link "Explore" at bounding box center [452, 212] width 62 height 23
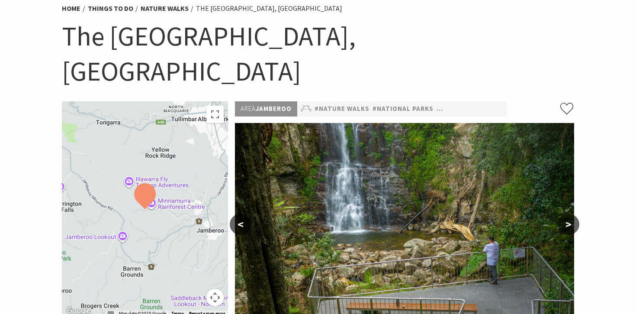
scroll to position [87, 0]
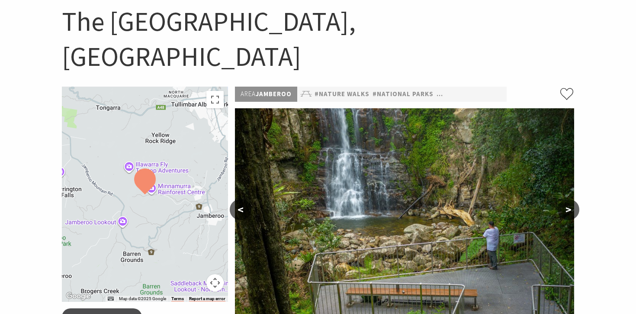
click at [568, 199] on button ">" at bounding box center [569, 209] width 22 height 21
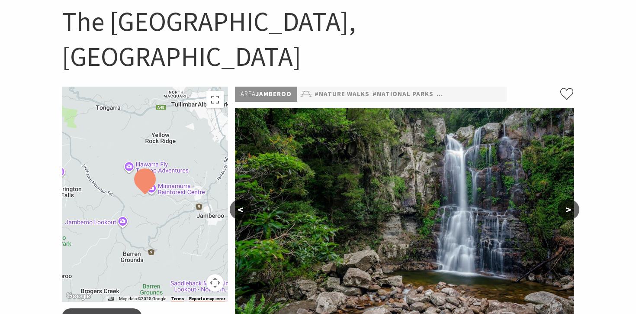
click at [568, 199] on button ">" at bounding box center [569, 209] width 22 height 21
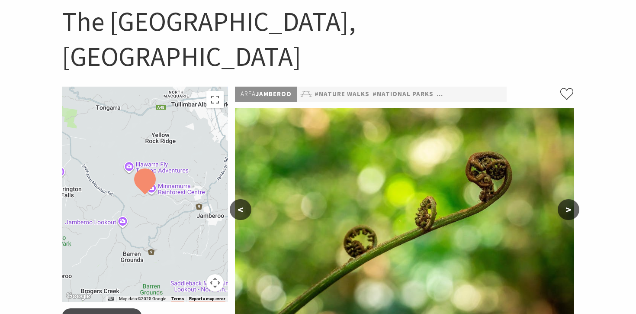
click at [568, 199] on button ">" at bounding box center [569, 209] width 22 height 21
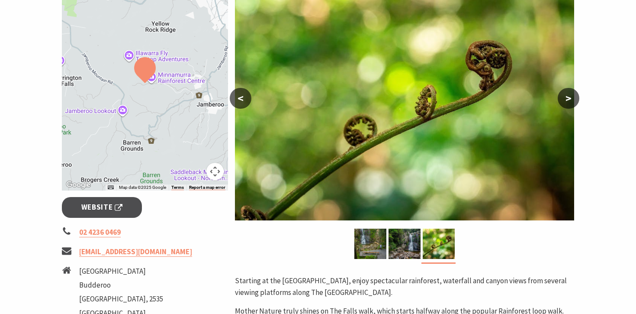
scroll to position [195, 0]
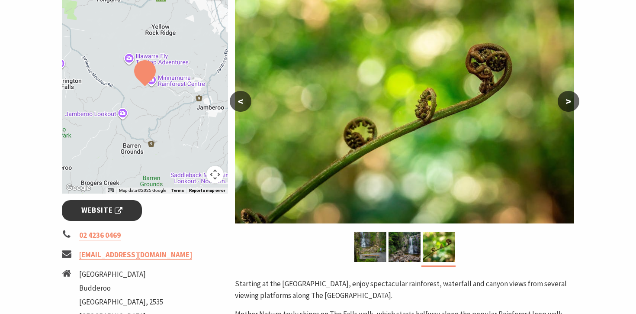
click at [106, 200] on link "Website" at bounding box center [102, 210] width 80 height 20
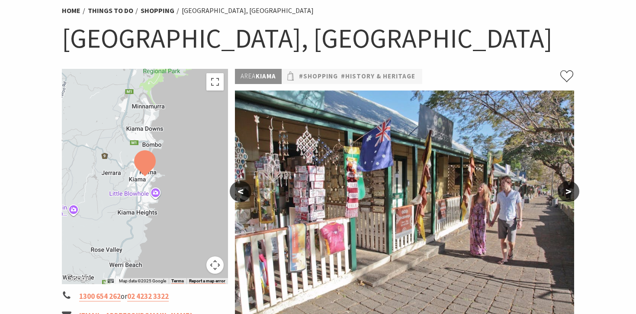
scroll to position [83, 0]
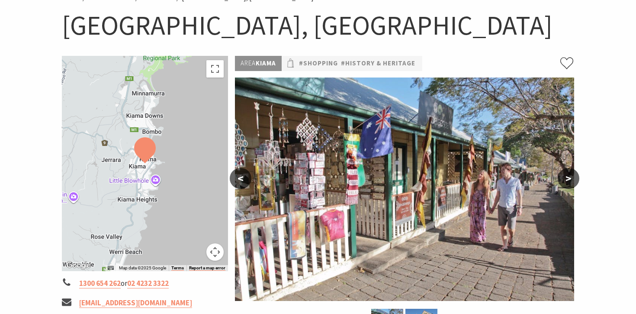
click at [565, 176] on button ">" at bounding box center [569, 178] width 22 height 21
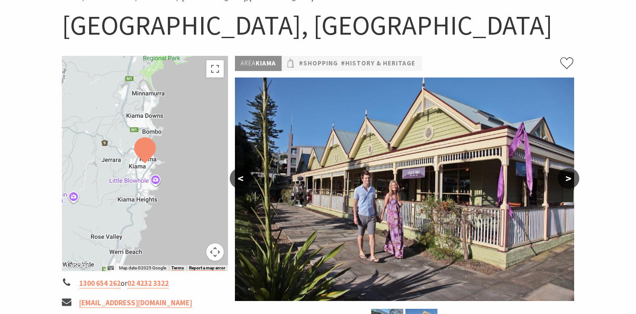
click at [566, 176] on button ">" at bounding box center [569, 178] width 22 height 21
click at [572, 180] on button ">" at bounding box center [569, 178] width 22 height 21
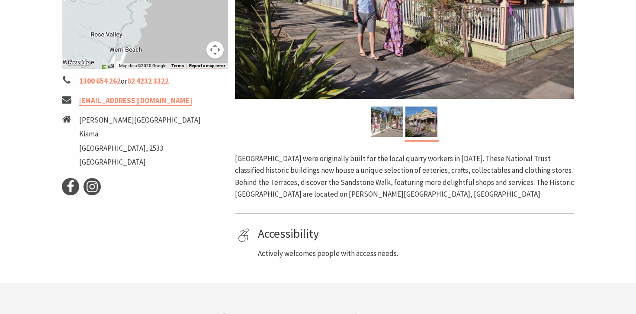
scroll to position [284, 0]
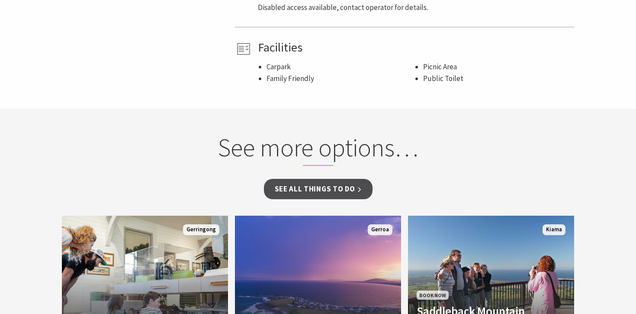
scroll to position [622, 0]
